Goal: Information Seeking & Learning: Learn about a topic

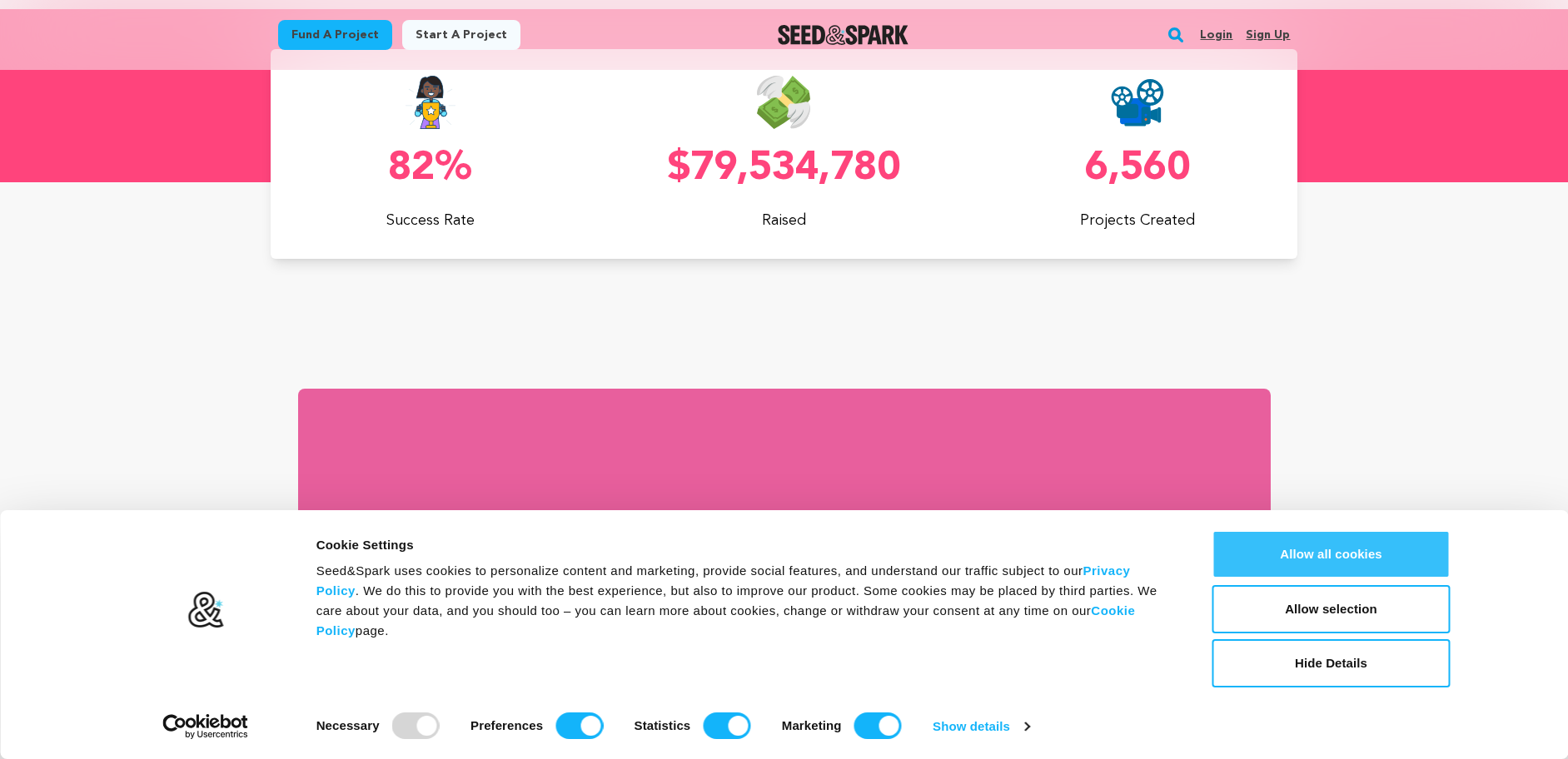
click at [1317, 558] on button "Allow all cookies" at bounding box center [1331, 554] width 239 height 48
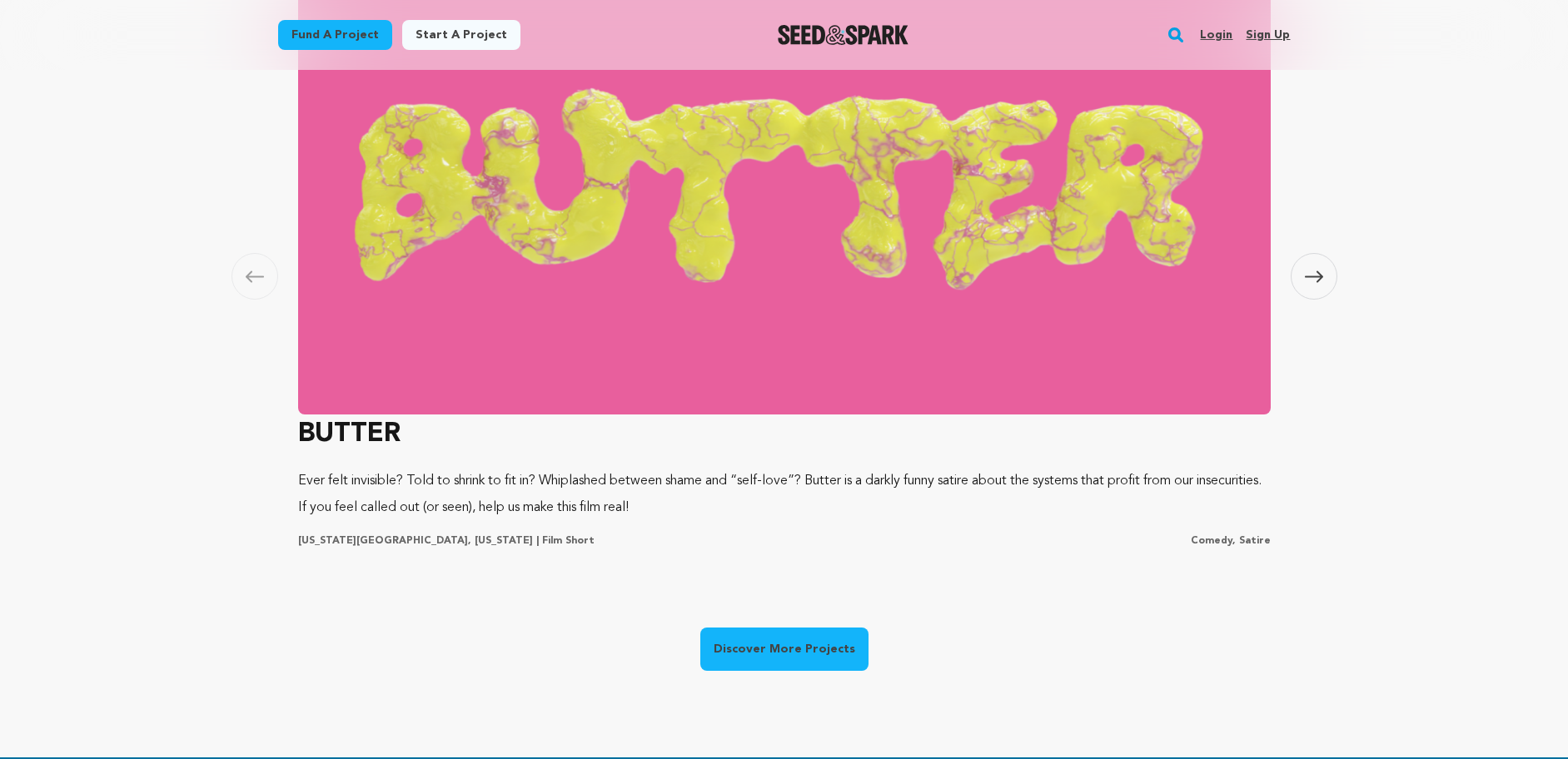
scroll to position [0, 421]
click at [803, 303] on img at bounding box center [784, 190] width 972 height 450
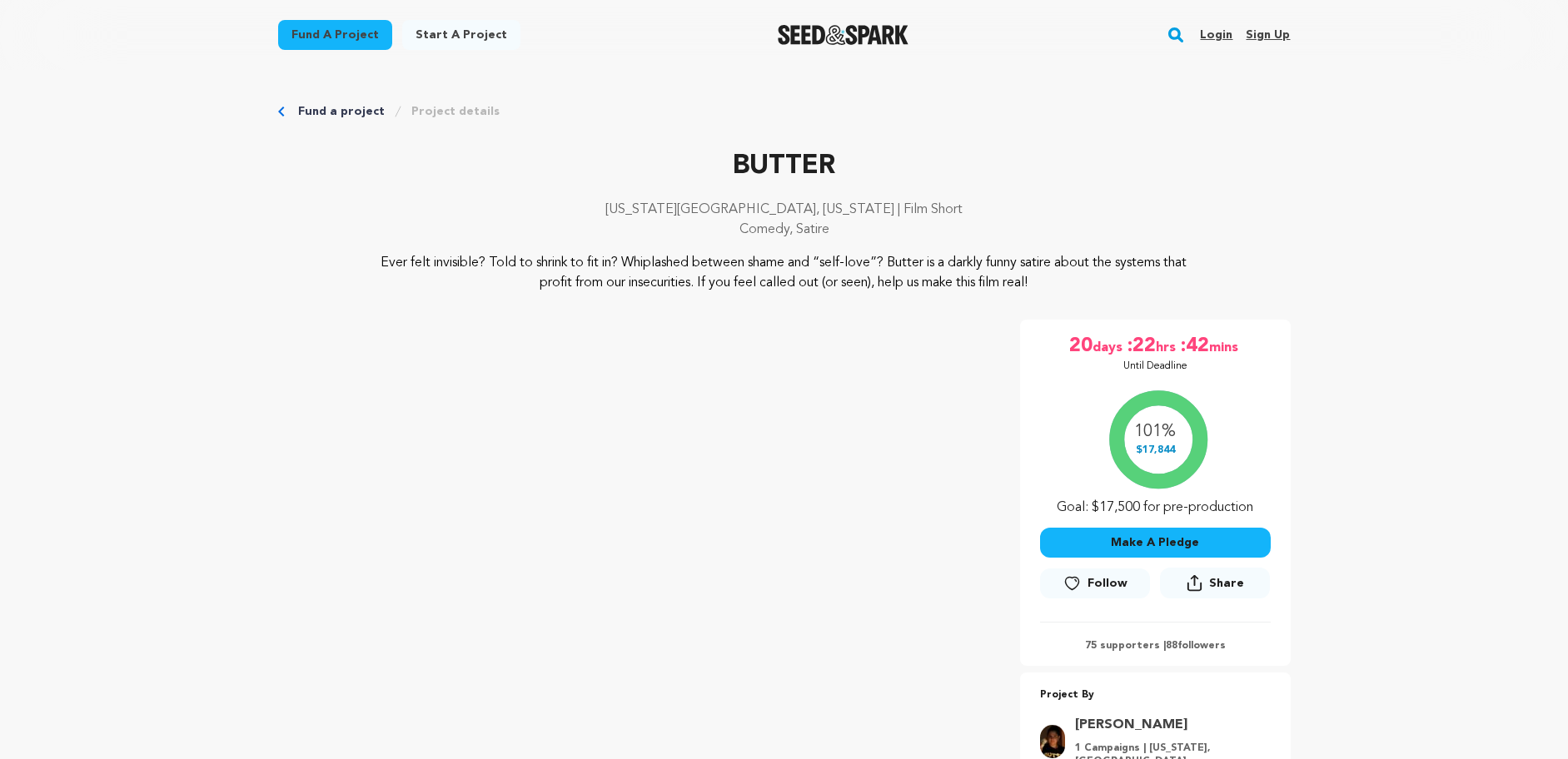
click at [280, 114] on icon "Breadcrumb" at bounding box center [280, 112] width 6 height 10
click at [860, 30] on img "Seed&Spark Homepage" at bounding box center [843, 34] width 131 height 20
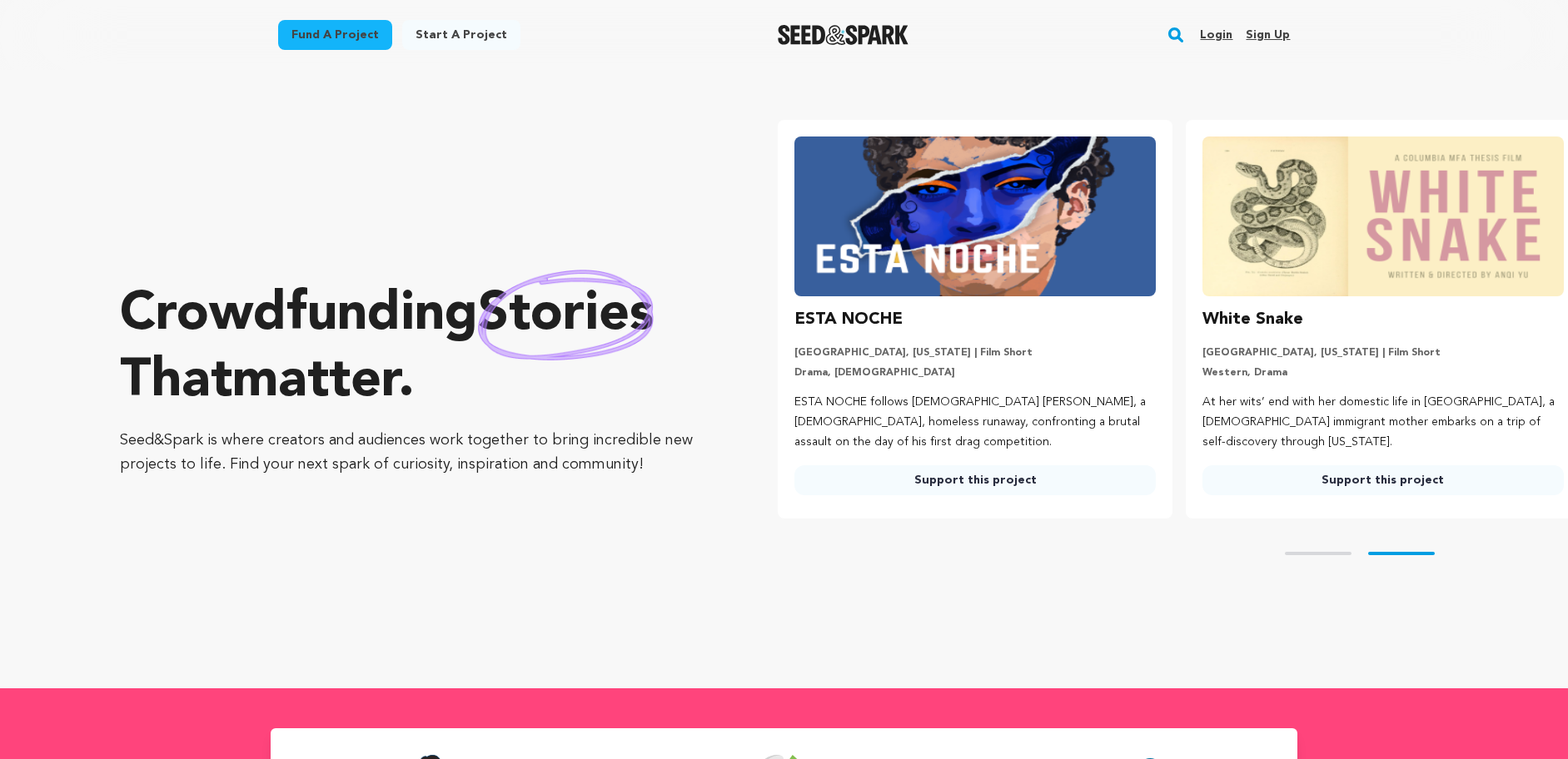
scroll to position [0, 421]
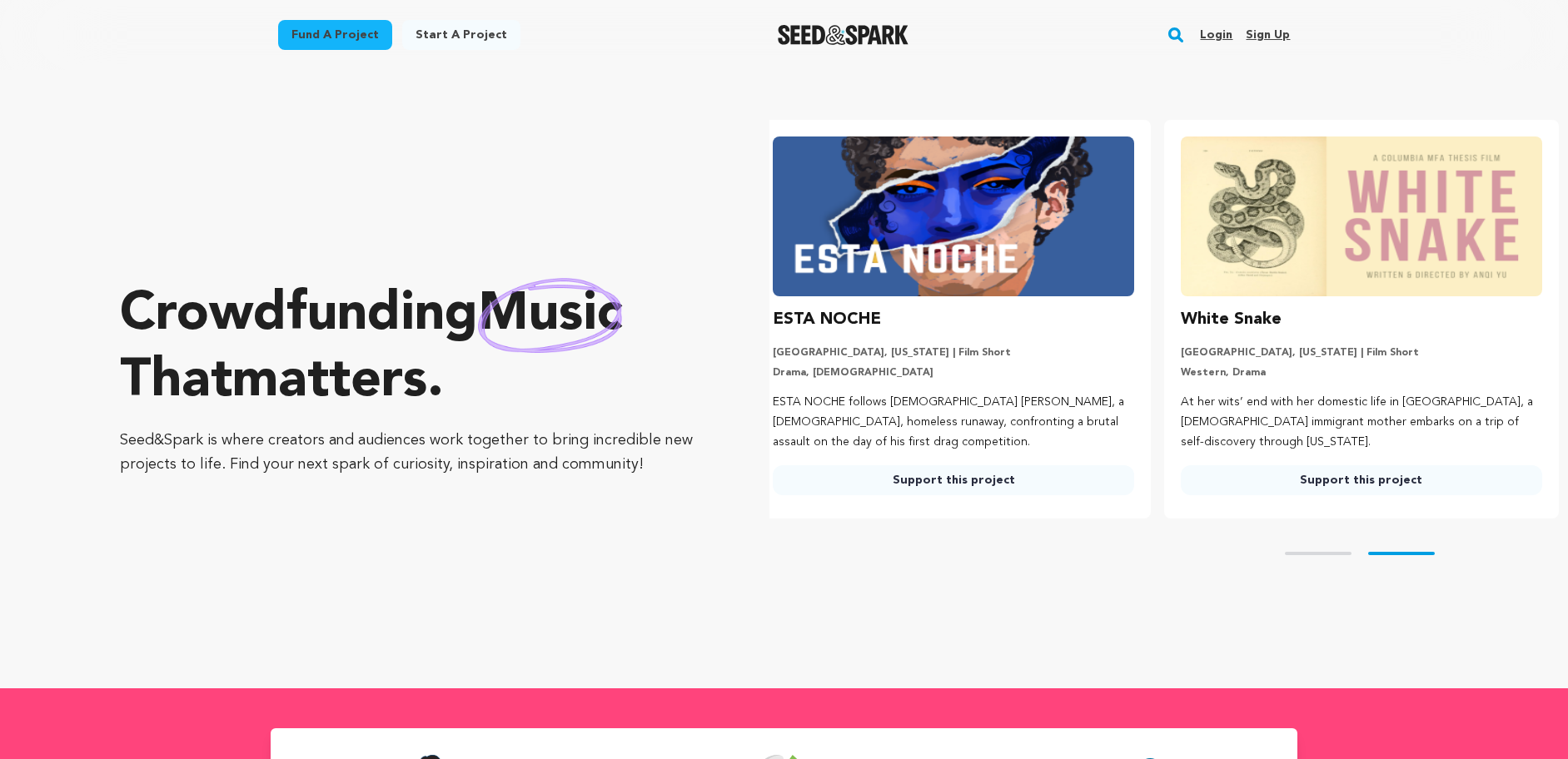
click at [939, 191] on img at bounding box center [953, 216] width 362 height 160
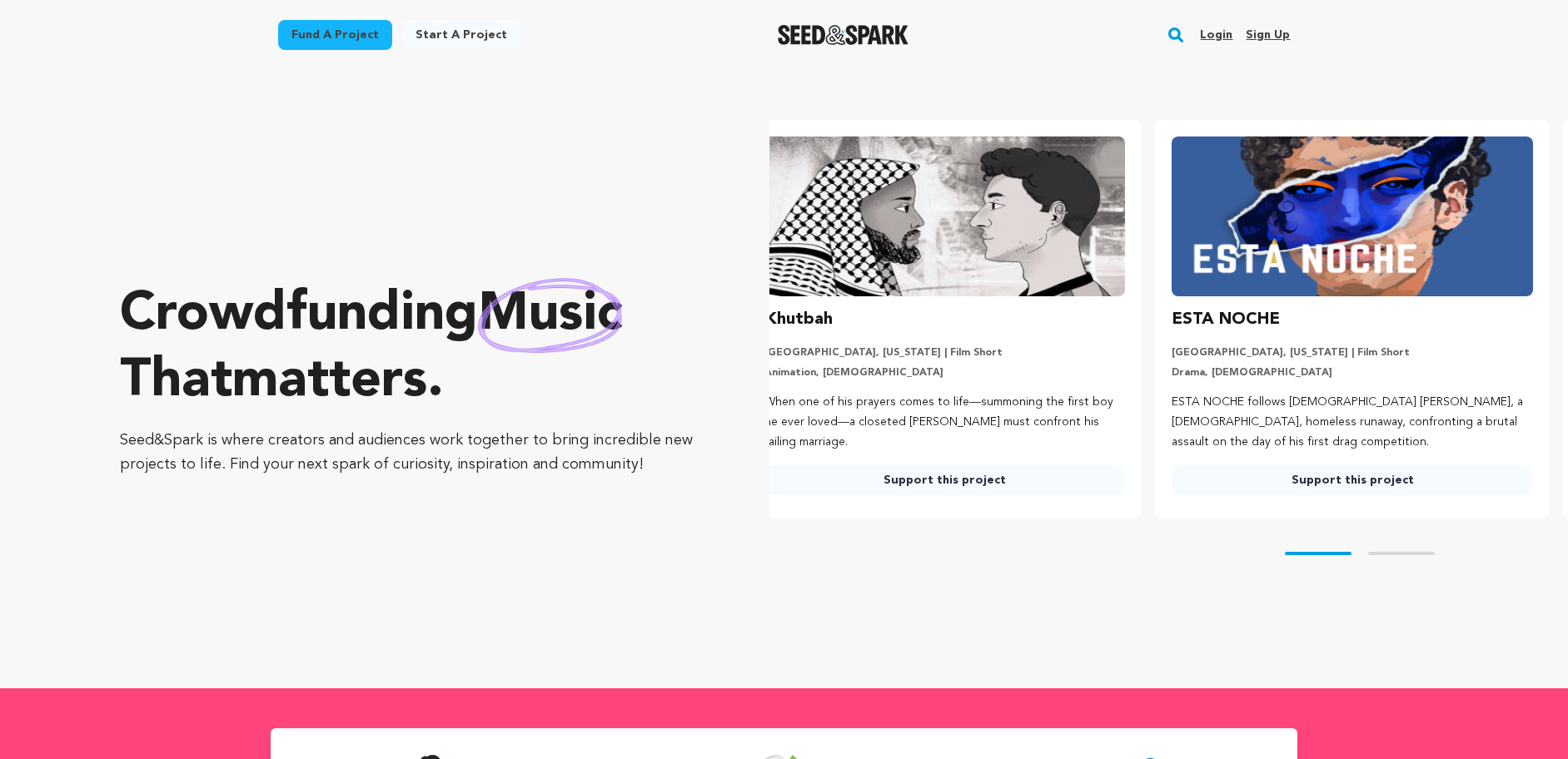
scroll to position [0, 0]
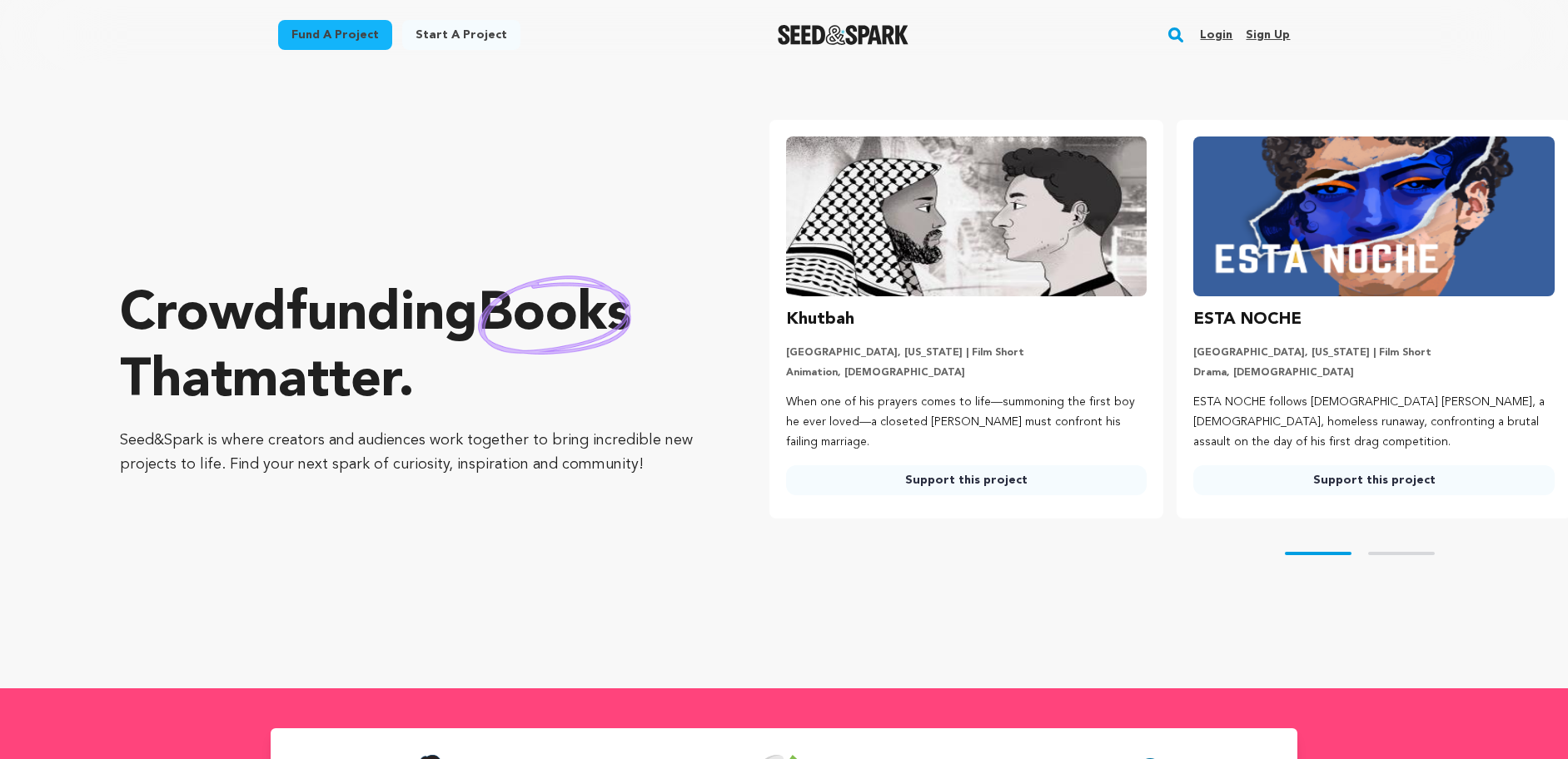
click at [1356, 221] on img at bounding box center [1373, 216] width 362 height 160
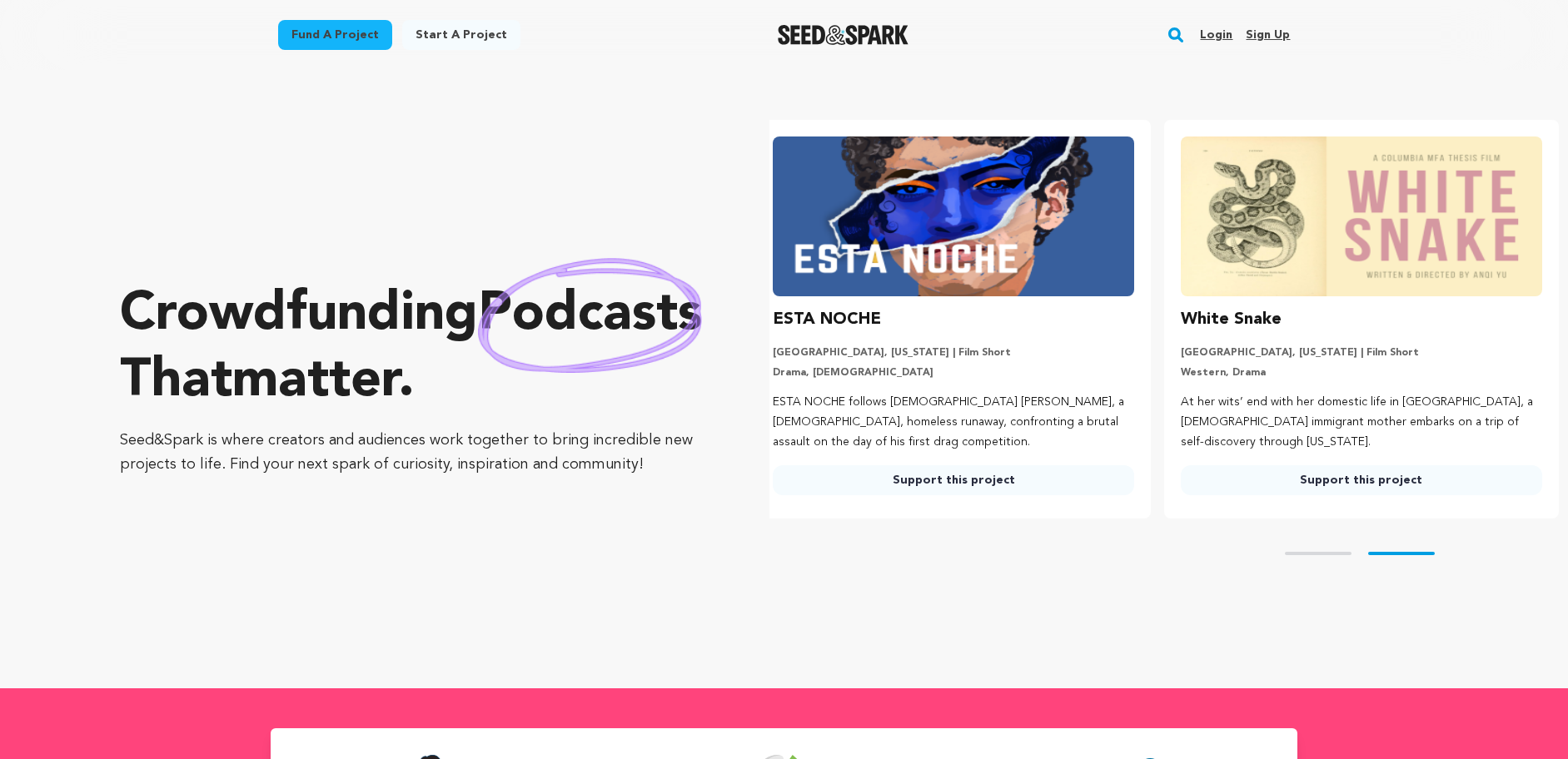
click at [998, 481] on link "Support this project" at bounding box center [953, 480] width 362 height 30
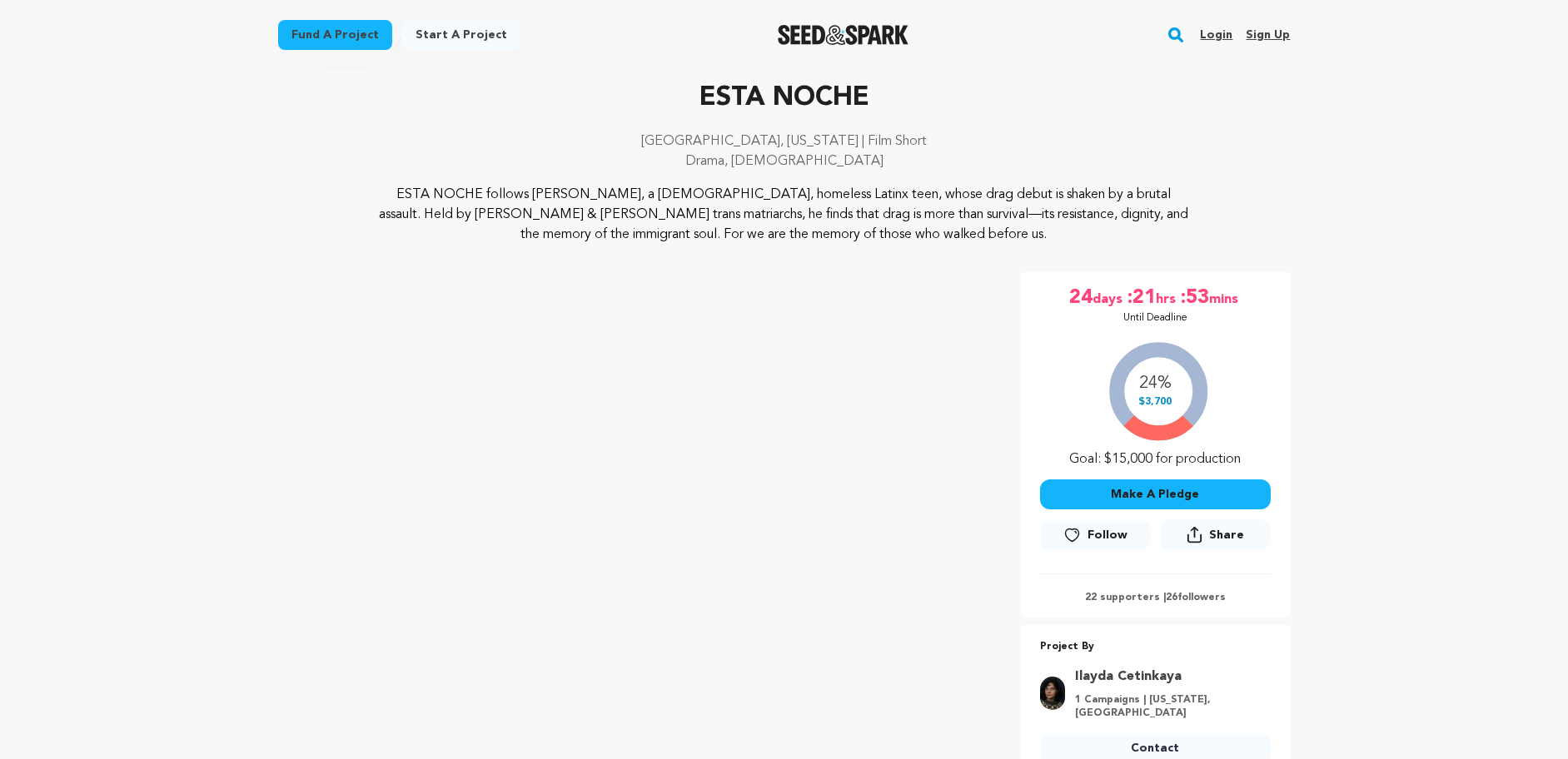
scroll to position [162, 0]
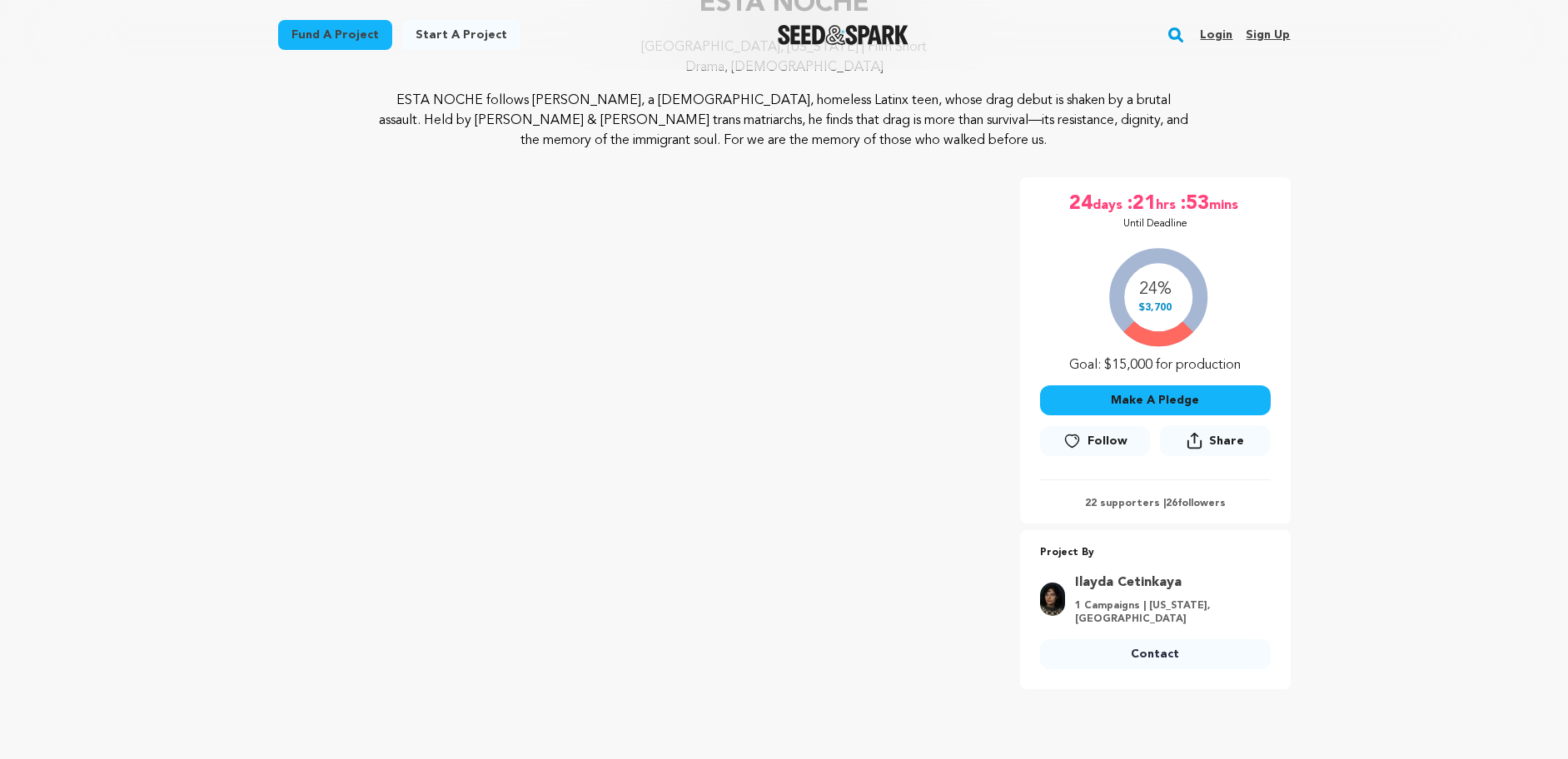
click at [809, 34] on img "Seed&Spark Homepage" at bounding box center [843, 34] width 131 height 20
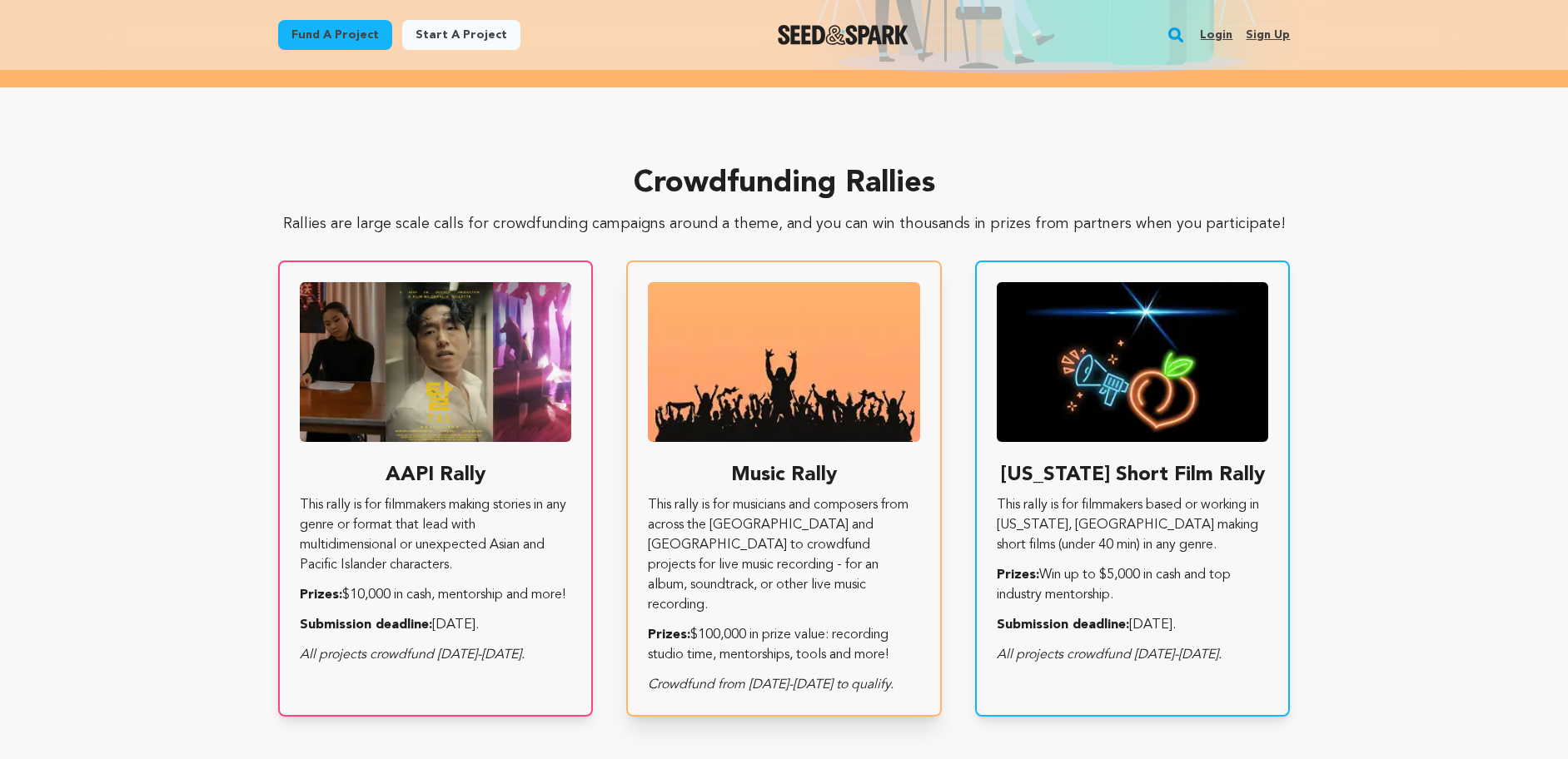
scroll to position [0, 419]
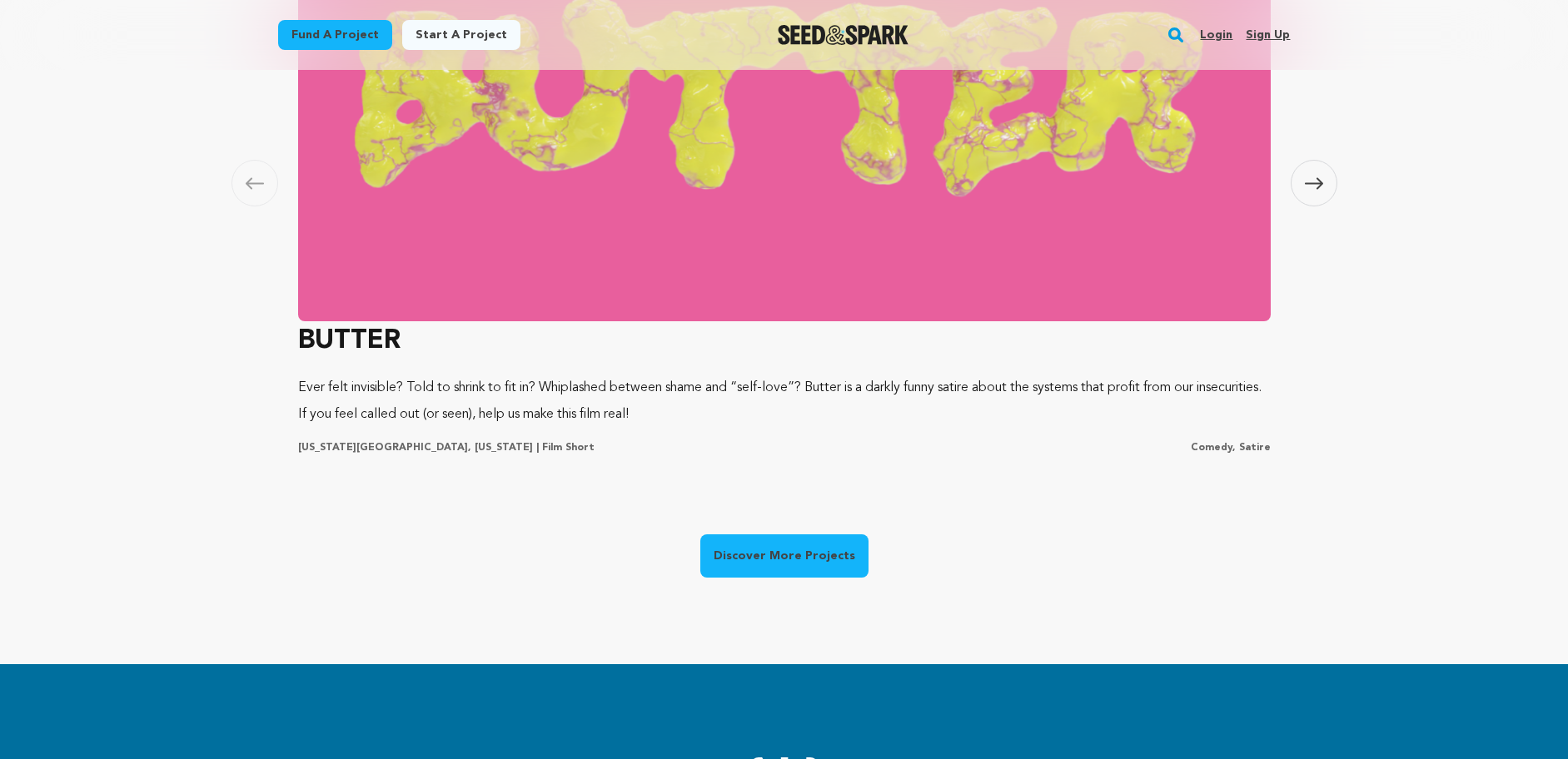
click at [793, 551] on link "Discover More Projects" at bounding box center [784, 556] width 168 height 44
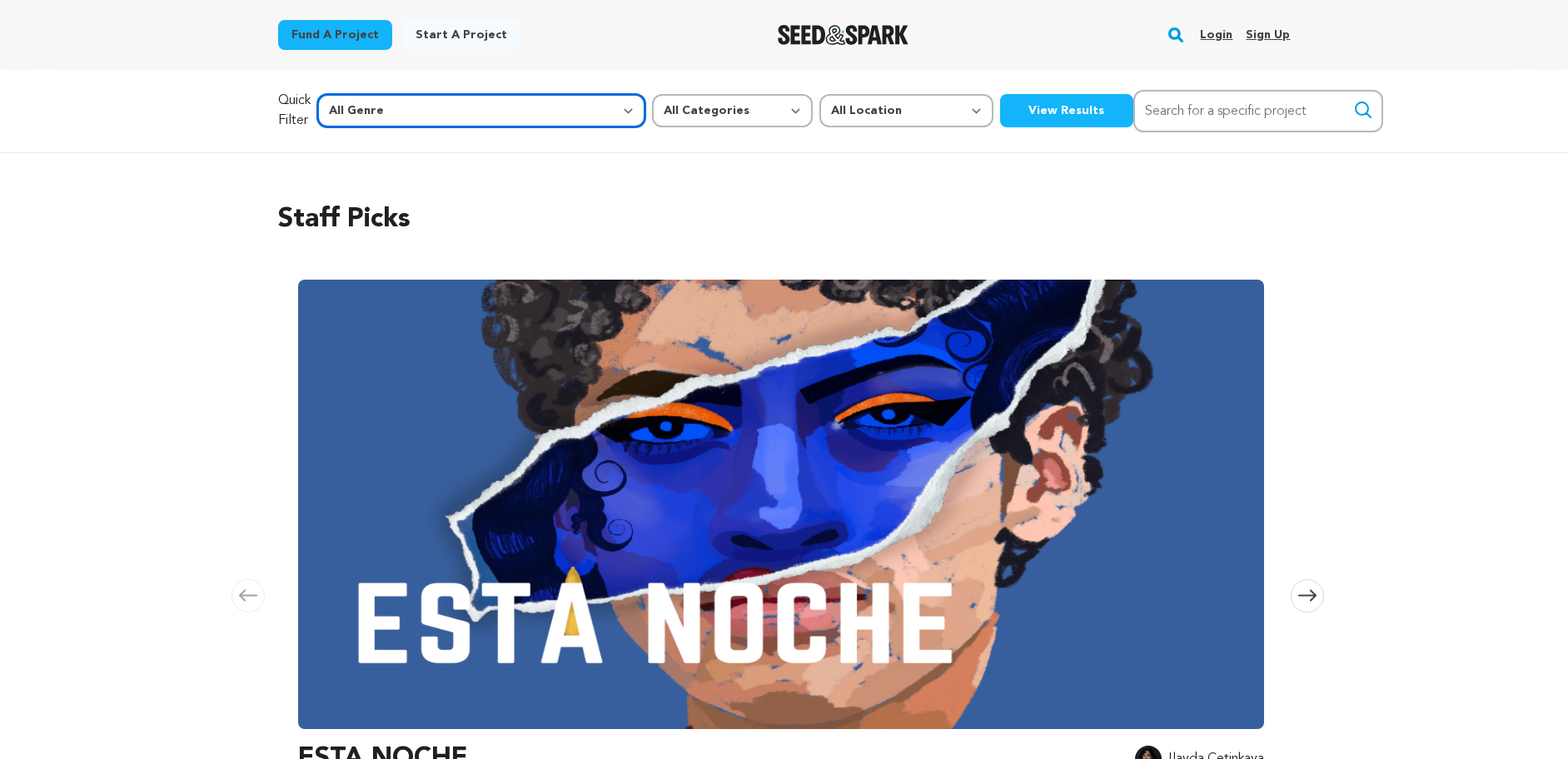
click at [504, 112] on select "All Genre Action Adventure Afrobeat Alternative Ambient Animation Bebop Big Ban…" at bounding box center [481, 110] width 328 height 33
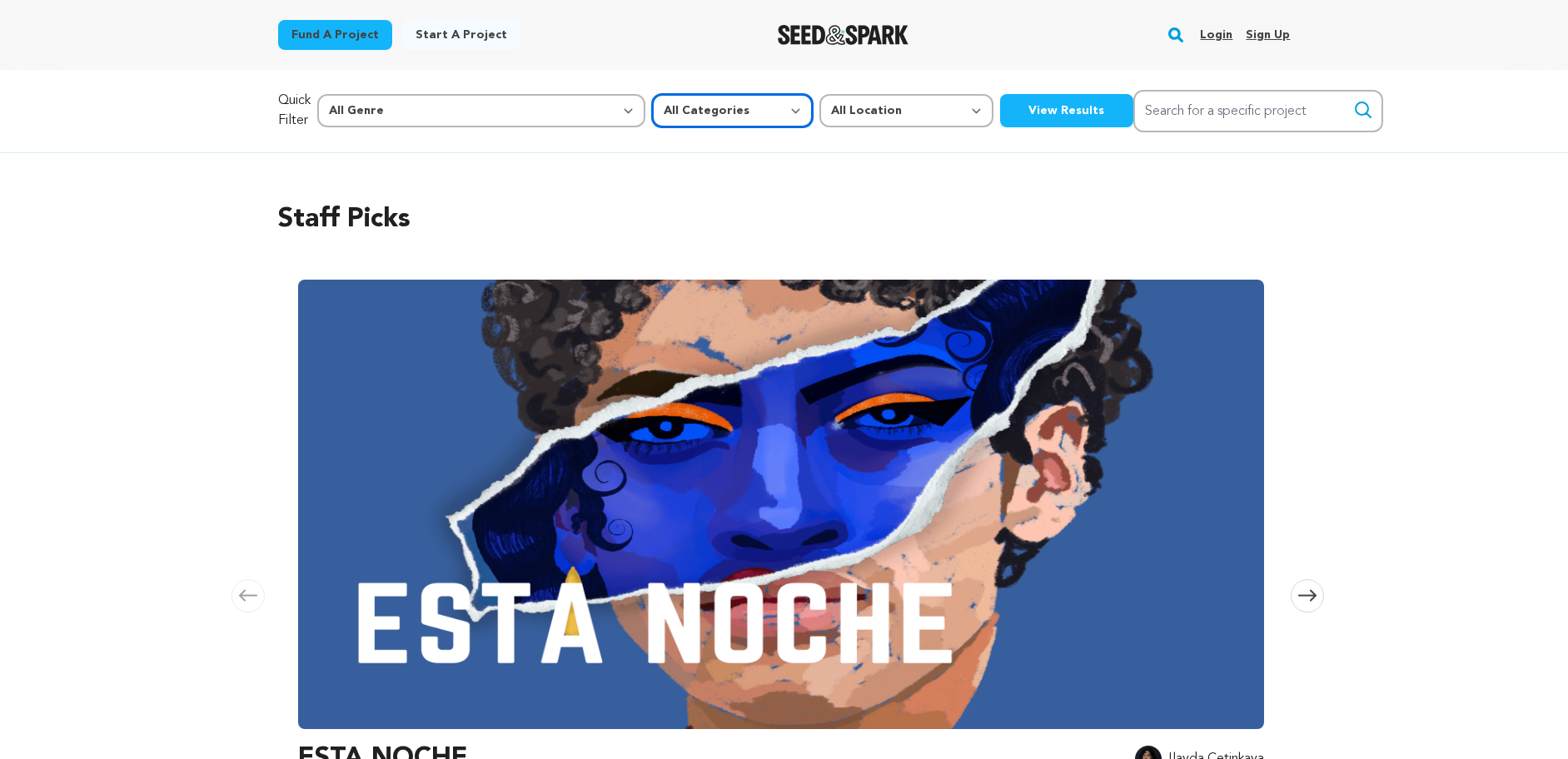
click at [651, 108] on select "All Categories Film Feature Film Short Series Music Video Comics Artist Residen…" at bounding box center [732, 110] width 161 height 33
select select "382"
click at [651, 94] on select "All Categories Film Feature Film Short Series Music Video Comics Artist Residen…" at bounding box center [732, 110] width 161 height 33
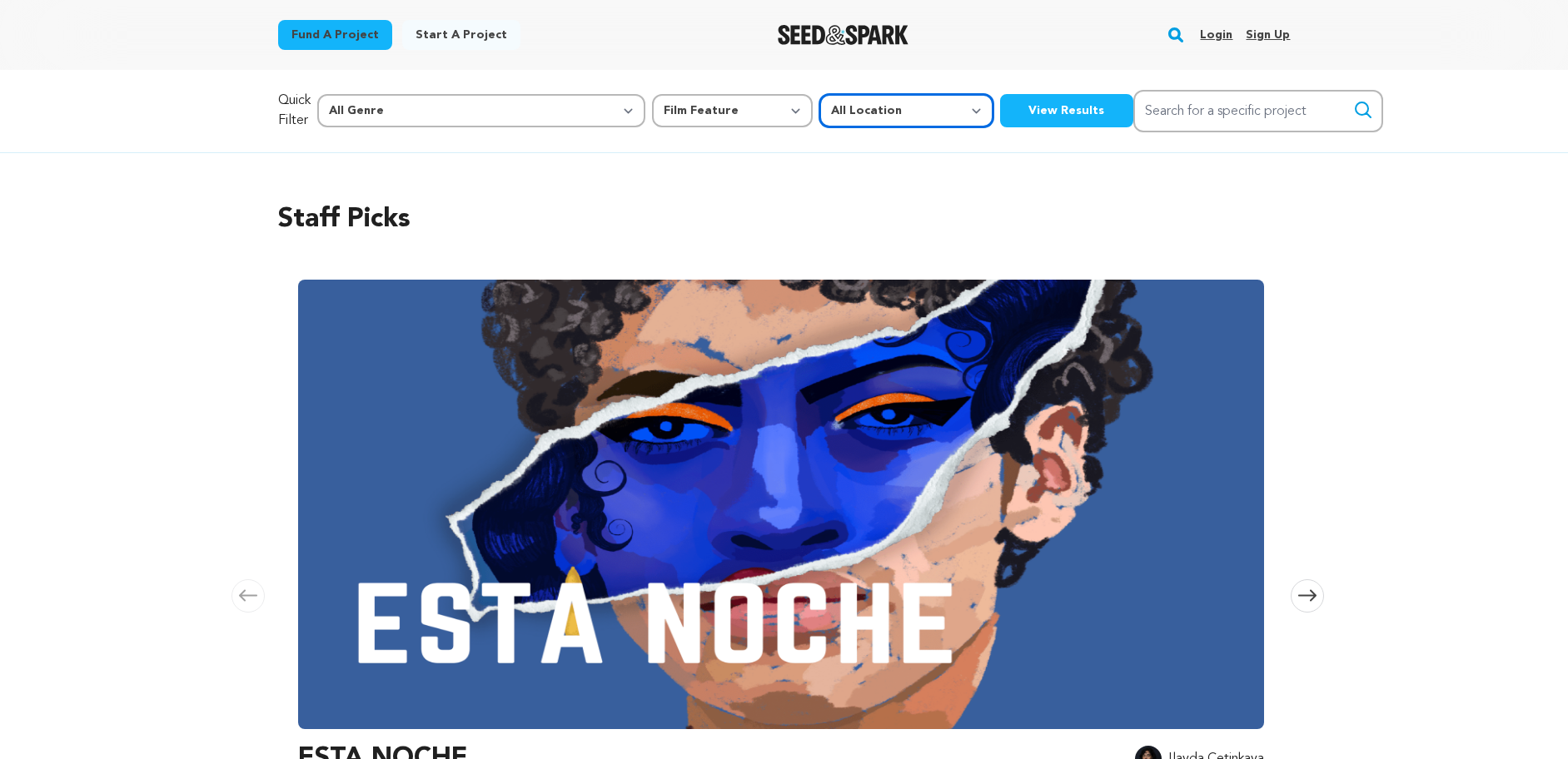
click at [819, 107] on select "All Location Everywhere United States Canada" at bounding box center [906, 110] width 174 height 33
select select
click at [819, 94] on select "All Location Everywhere United States Canada" at bounding box center [906, 110] width 174 height 33
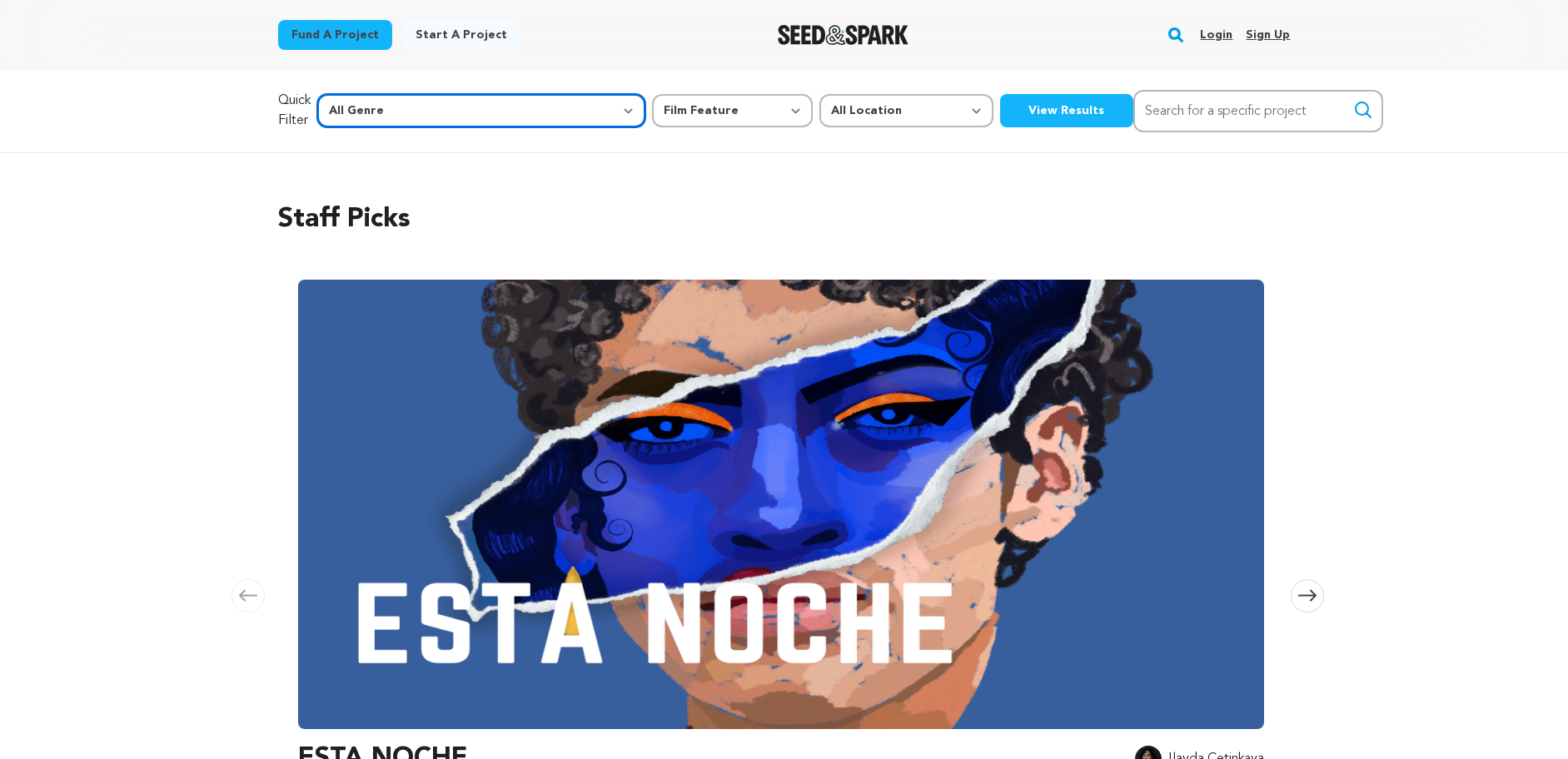
click at [498, 107] on select "All Genre Action Adventure Afrobeat Alternative Ambient Animation Bebop Big Ban…" at bounding box center [481, 110] width 328 height 33
select select "11306"
click at [352, 94] on select "All Genre Action Adventure Afrobeat Alternative Ambient Animation Bebop Big Ban…" at bounding box center [481, 110] width 328 height 33
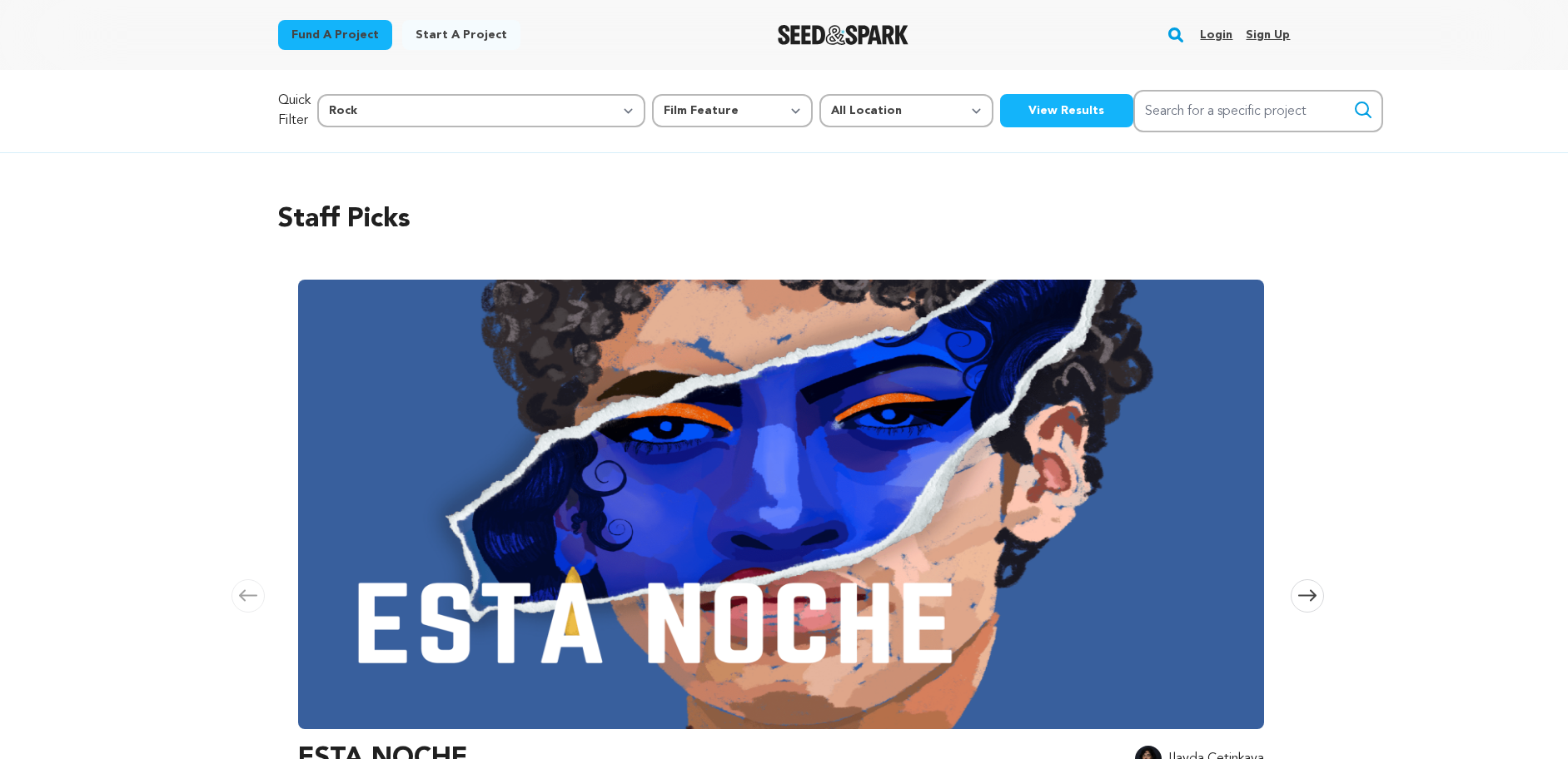
click at [1000, 103] on button "View Results" at bounding box center [1067, 110] width 133 height 33
select select "11306"
select select "382"
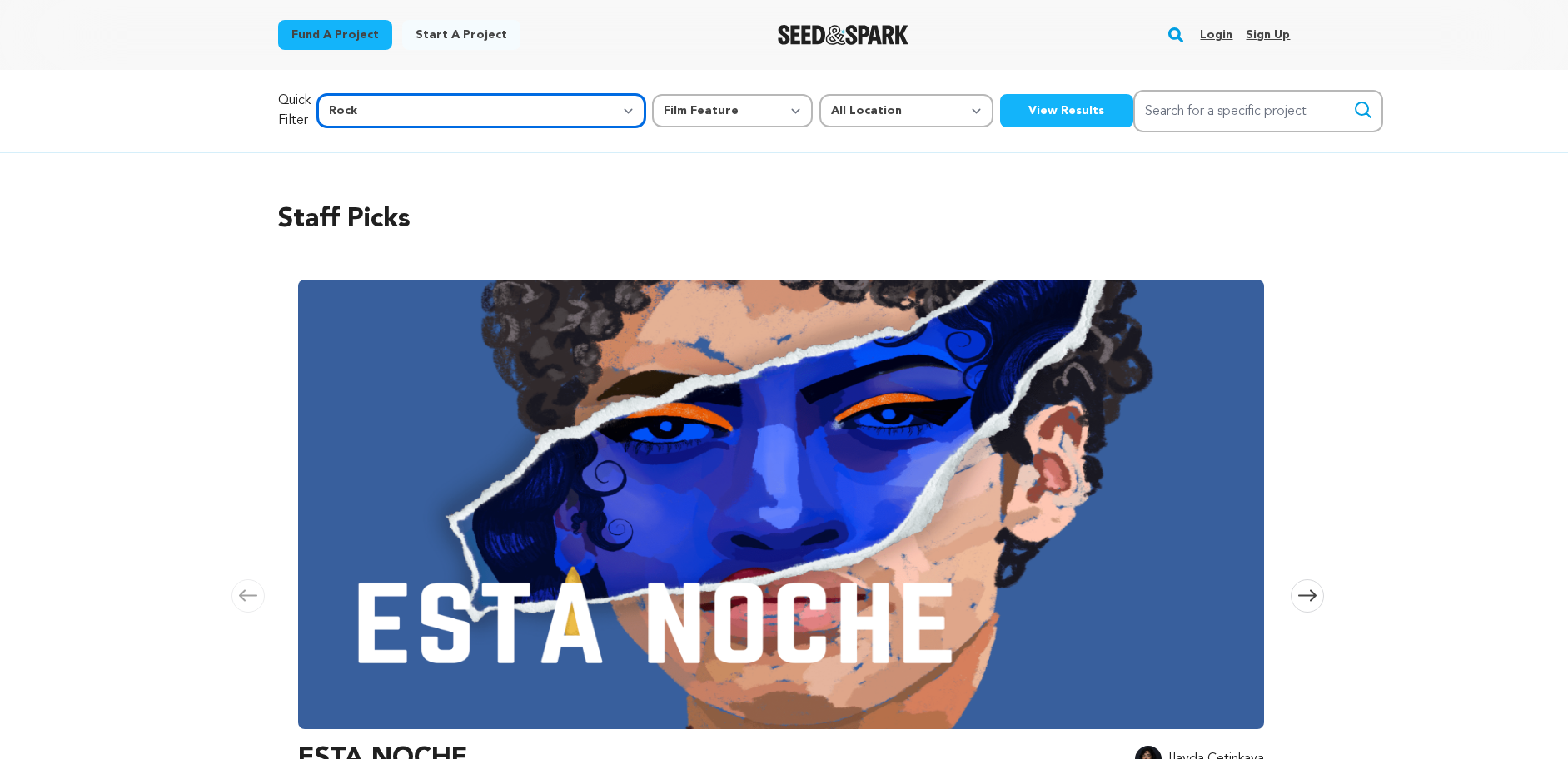
click at [503, 108] on select "All Genre Action Adventure Afrobeat Alternative Ambient Animation Bebop Big Ban…" at bounding box center [481, 110] width 328 height 33
select select "20"
click at [352, 94] on select "All Genre Action Adventure Afrobeat Alternative Ambient Animation Bebop Big Ban…" at bounding box center [481, 110] width 328 height 33
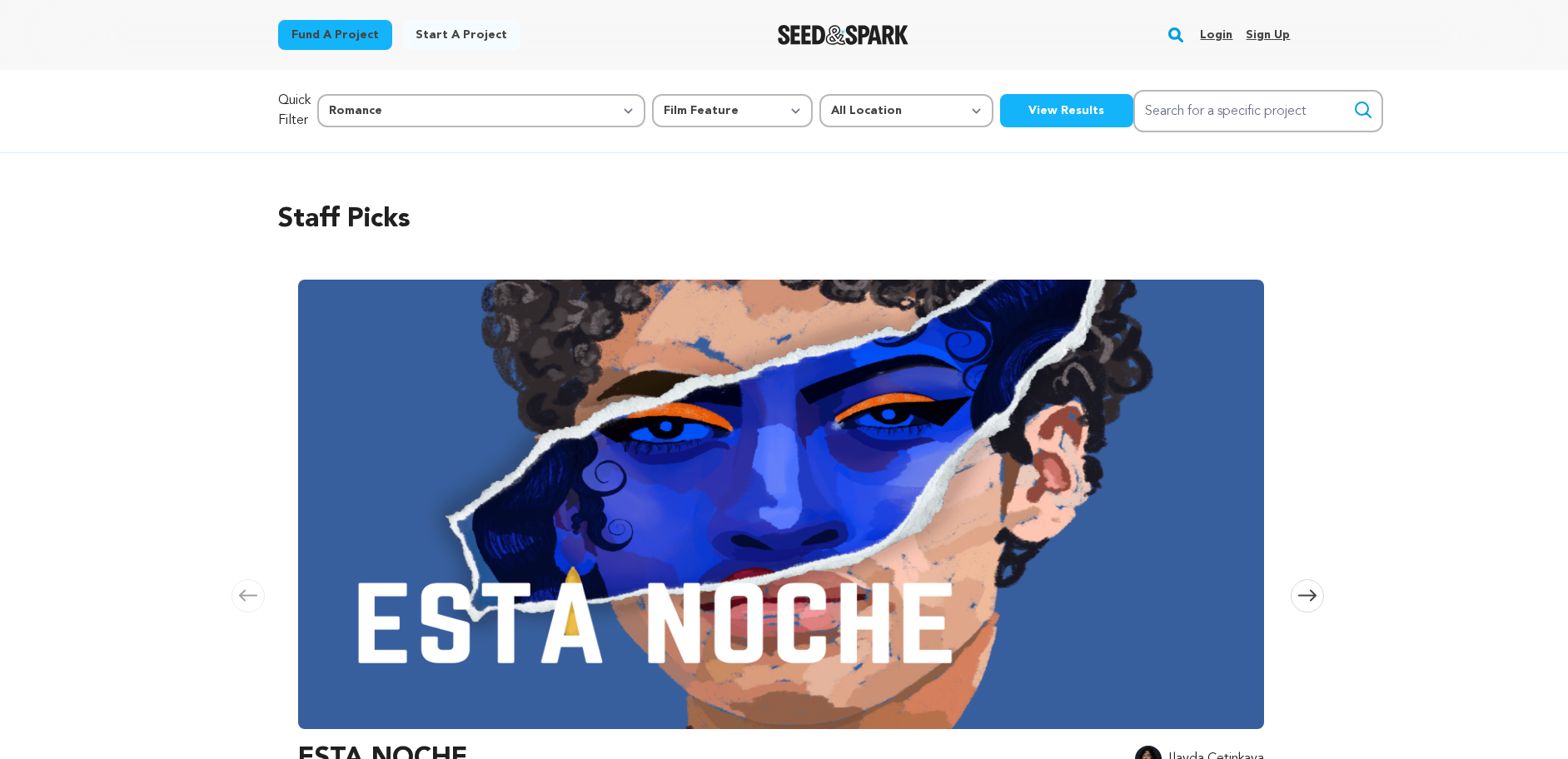
click at [1000, 106] on button "View Results" at bounding box center [1067, 110] width 133 height 33
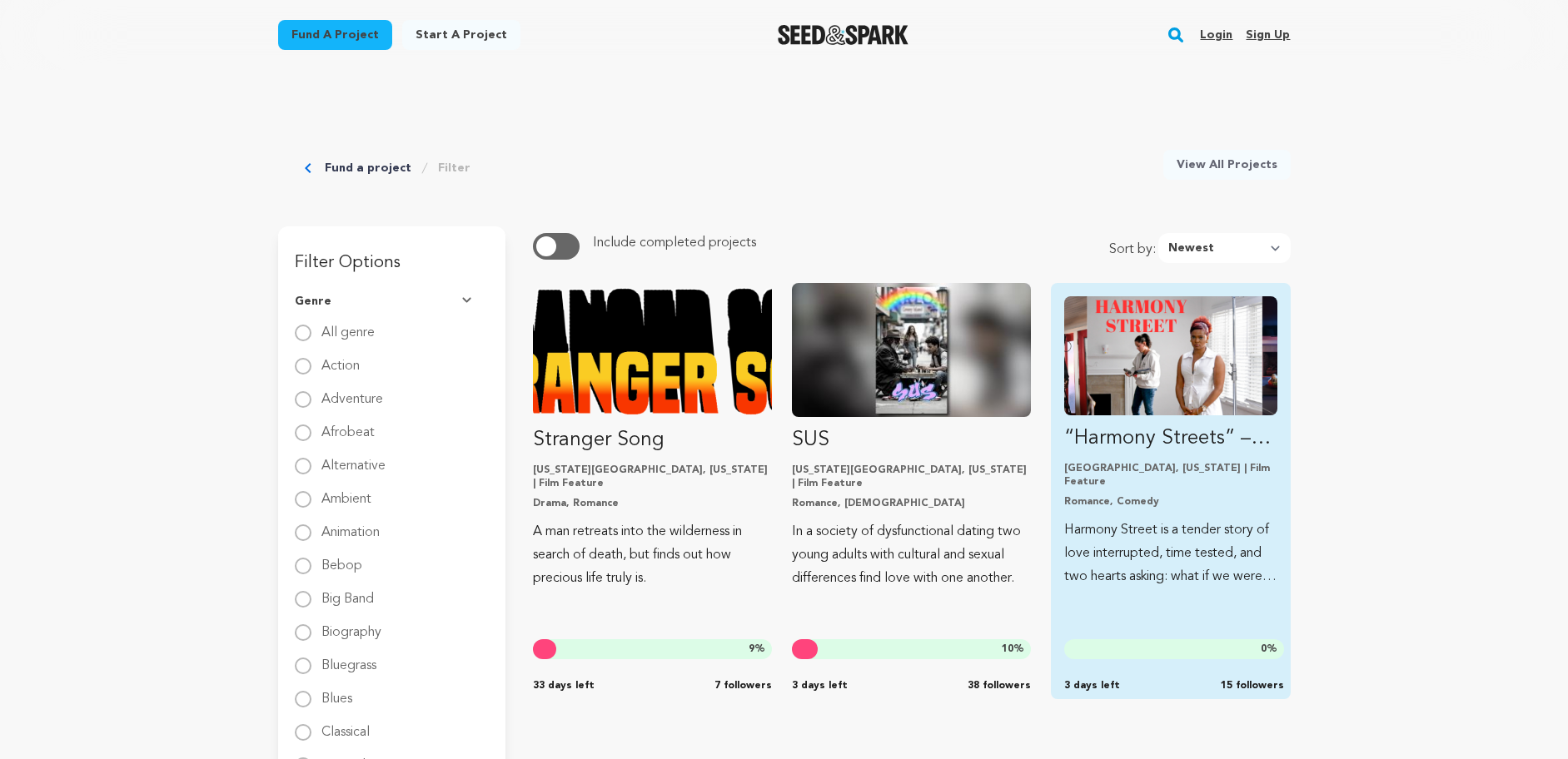
click at [1138, 334] on img "Fund “Harmony Streets” – Help Us Finish the Film" at bounding box center [1170, 356] width 212 height 119
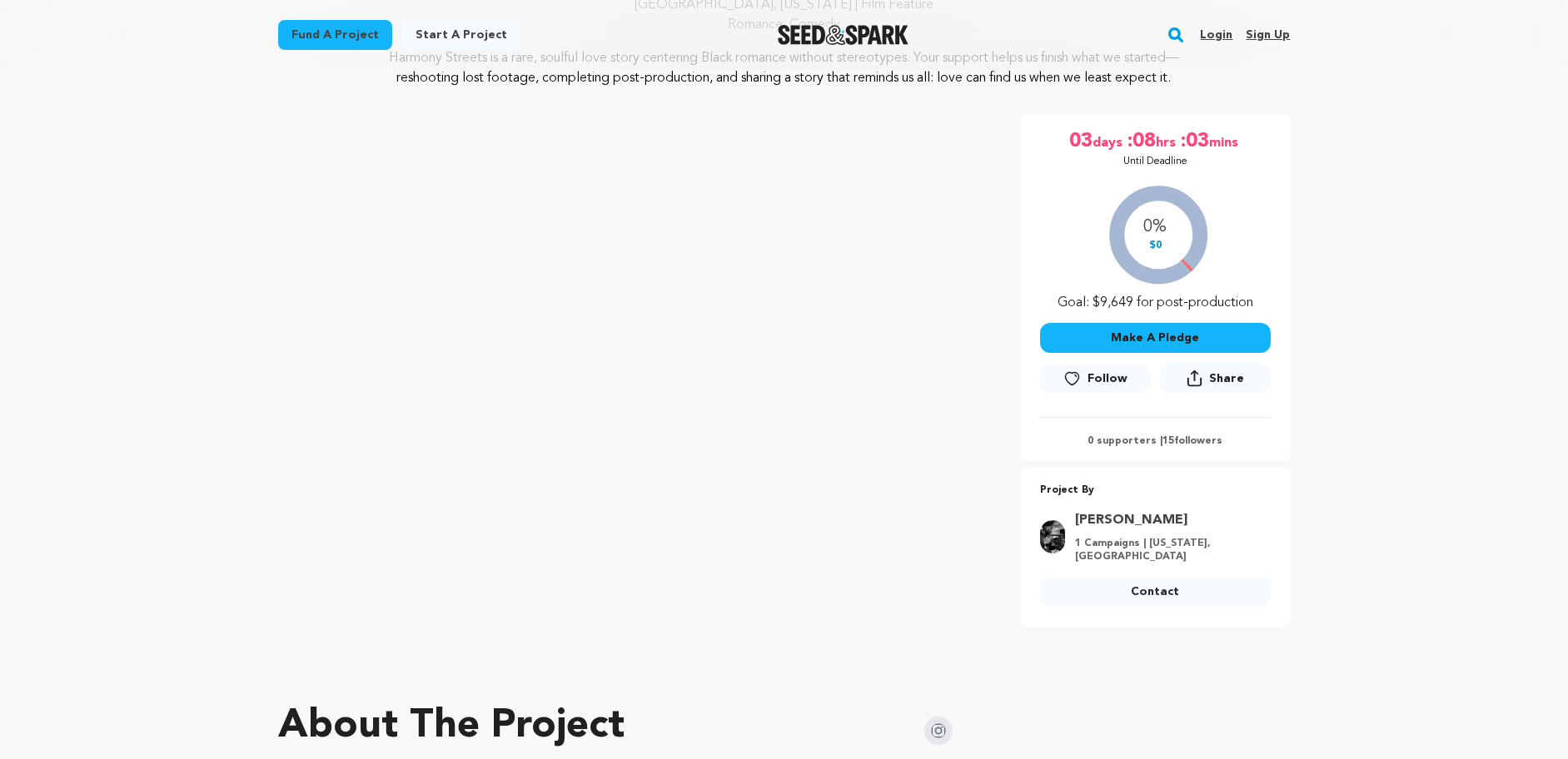
scroll to position [204, 0]
click at [352, 29] on link "Fund a project" at bounding box center [334, 34] width 114 height 30
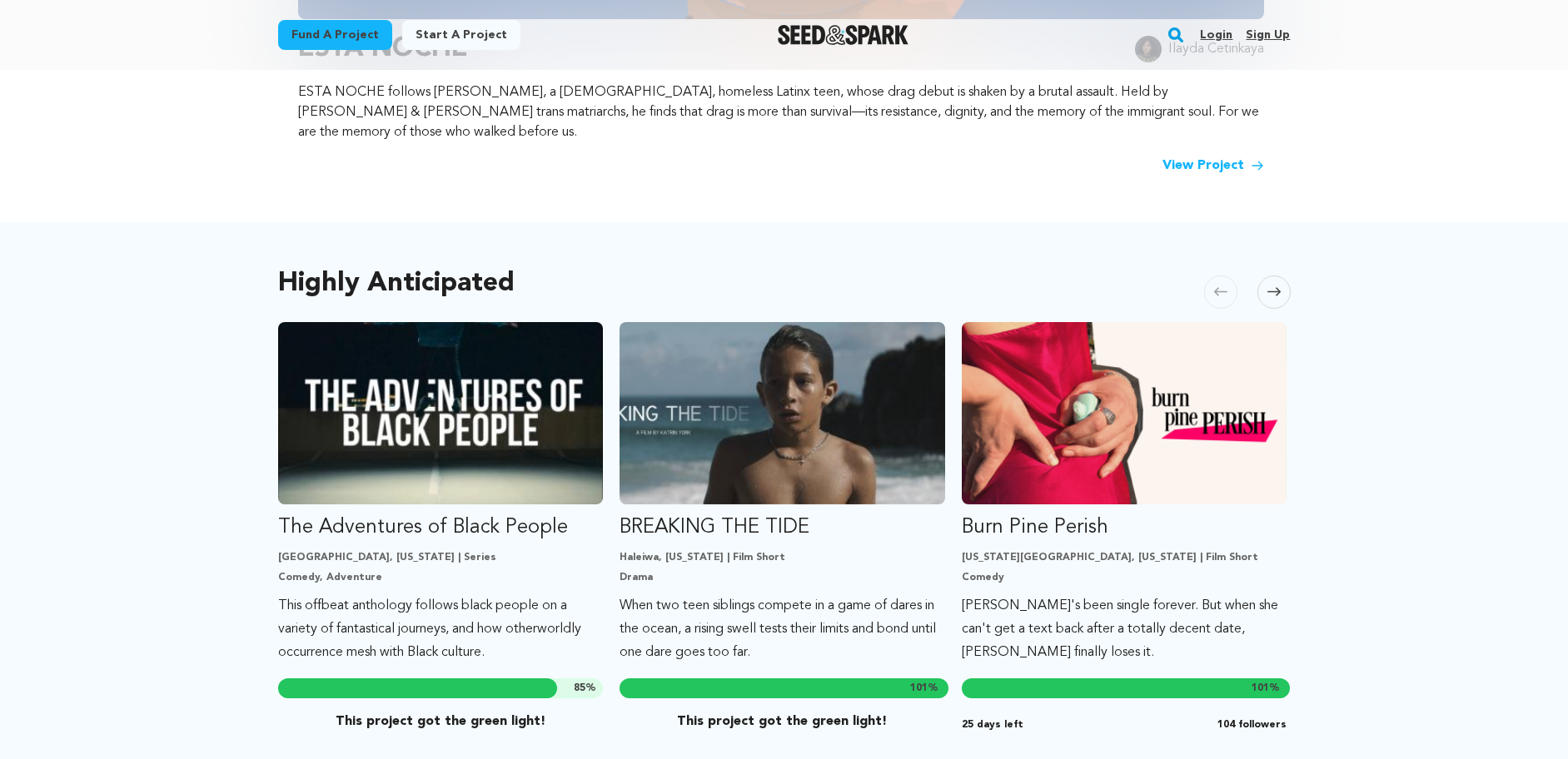
scroll to position [1075, 0]
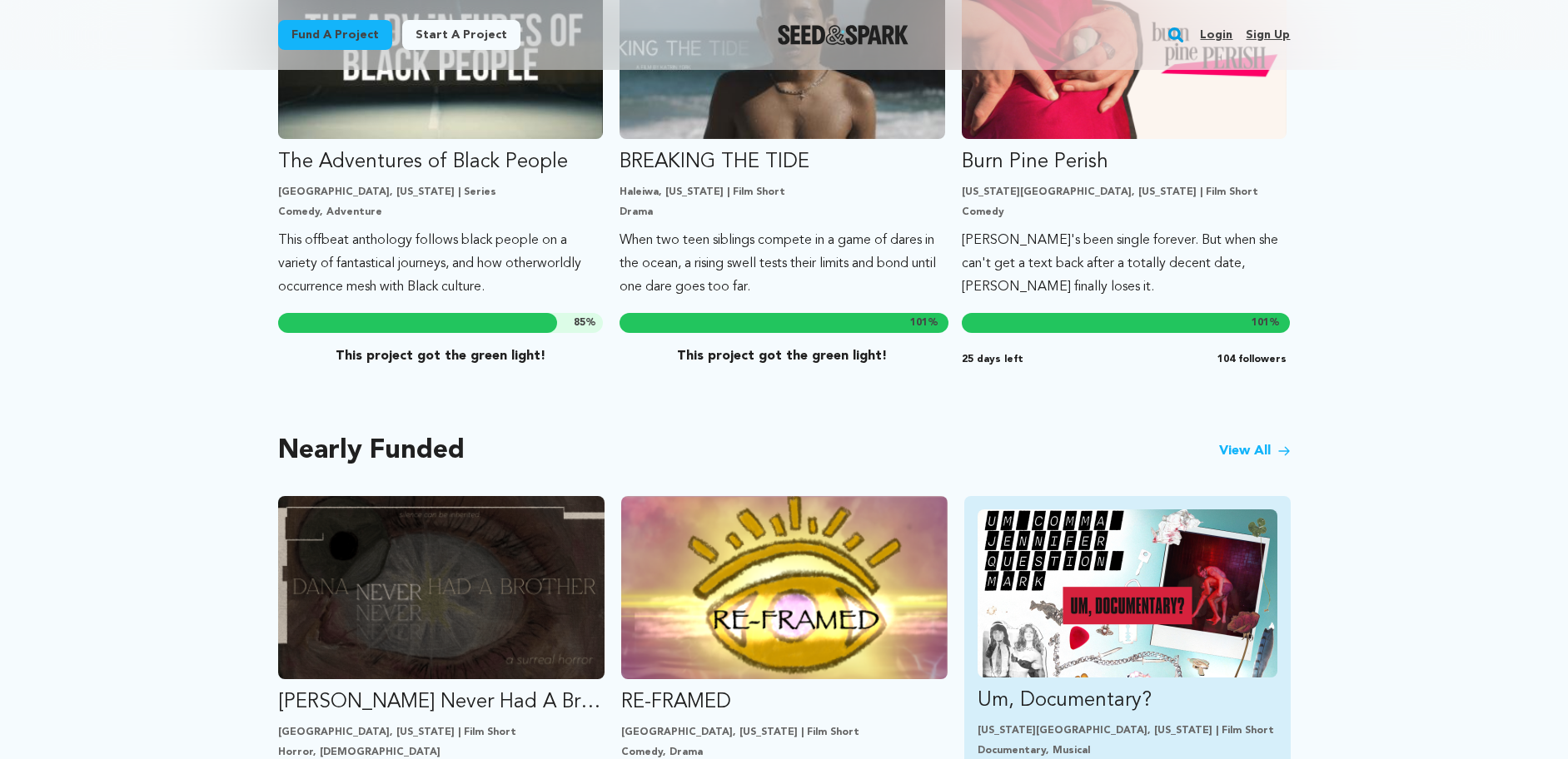
click at [1175, 574] on img "Fund Um, Documentary?" at bounding box center [1127, 593] width 300 height 168
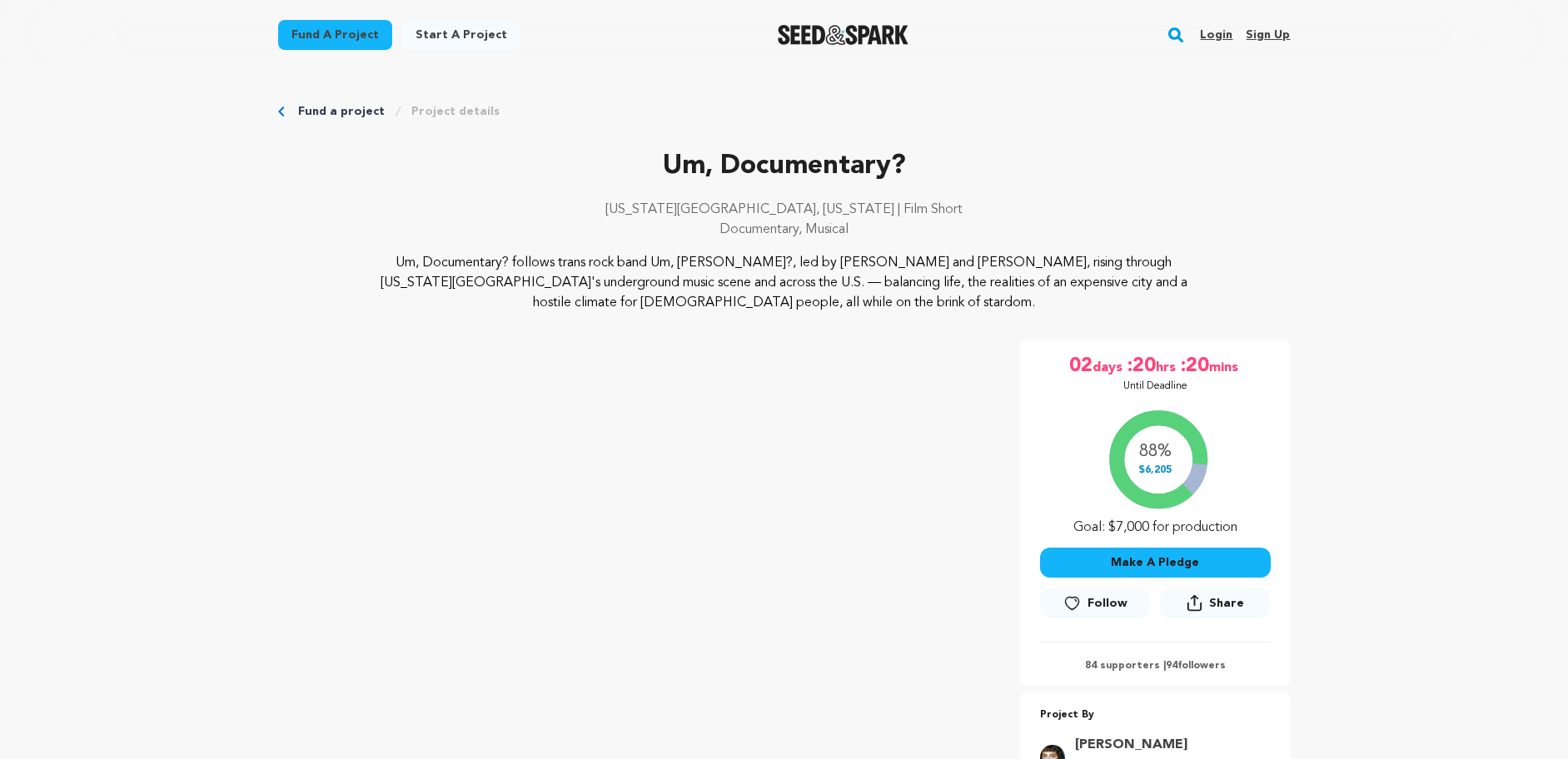
click at [427, 31] on link "Start a project" at bounding box center [461, 34] width 118 height 30
